Goal: Transaction & Acquisition: Purchase product/service

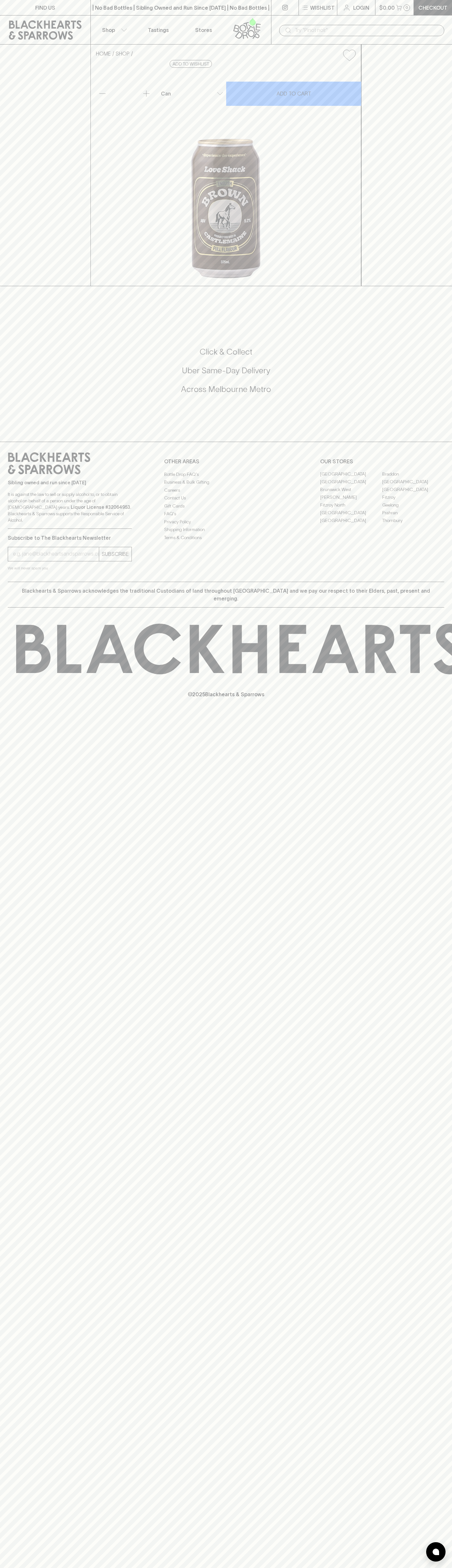
click at [417, 30] on input "text" at bounding box center [366, 30] width 144 height 10
click at [437, 582] on div "Sibling owned and run since [DATE] It is against the law to sell or supply alco…" at bounding box center [226, 512] width 452 height 140
click at [304, 1567] on html "FIND US | No Bad Bottles | Sibling Owned and Run Since [DATE] | No Bad Bottles …" at bounding box center [226, 784] width 452 height 1568
click at [5, 1316] on div "FIND US | No Bad Bottles | Sibling Owned and Run Since [DATE] | No Bad Bottles …" at bounding box center [226, 784] width 452 height 1568
